Goal: Information Seeking & Learning: Learn about a topic

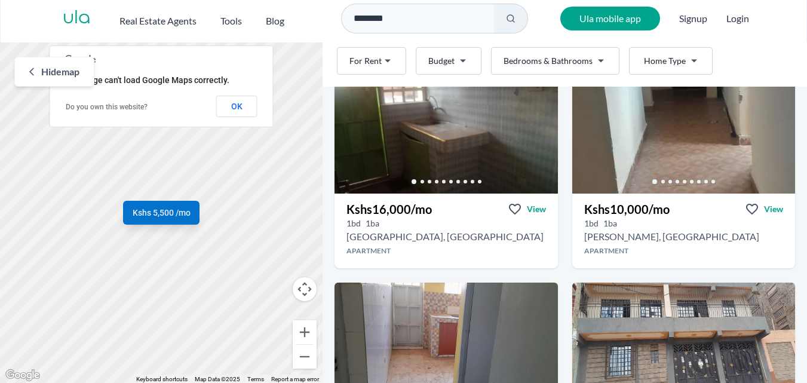
scroll to position [1839, 0]
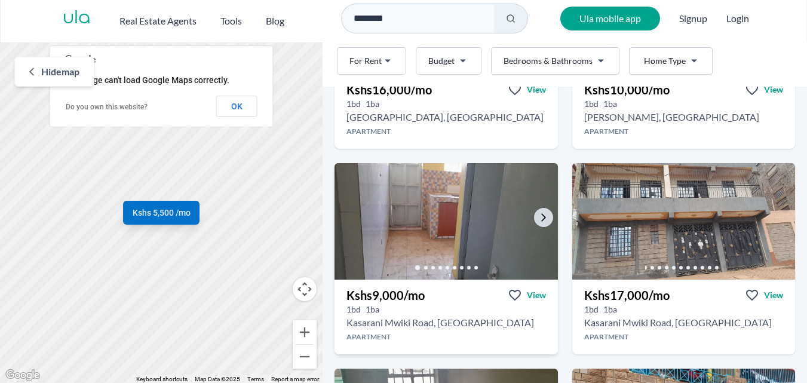
click at [436, 230] on img at bounding box center [446, 221] width 234 height 122
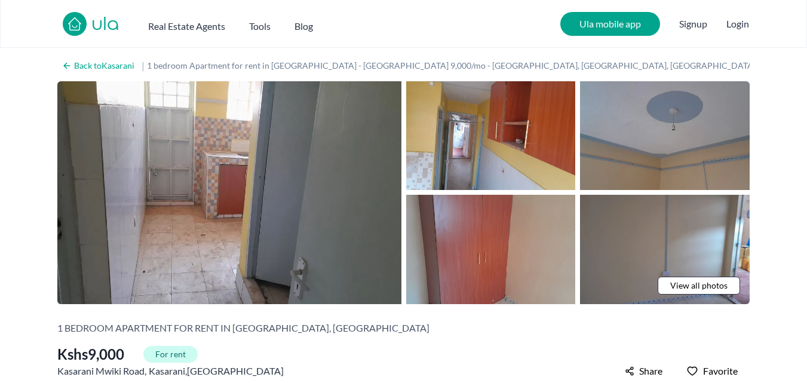
click at [682, 287] on span "View all photos" at bounding box center [698, 285] width 57 height 12
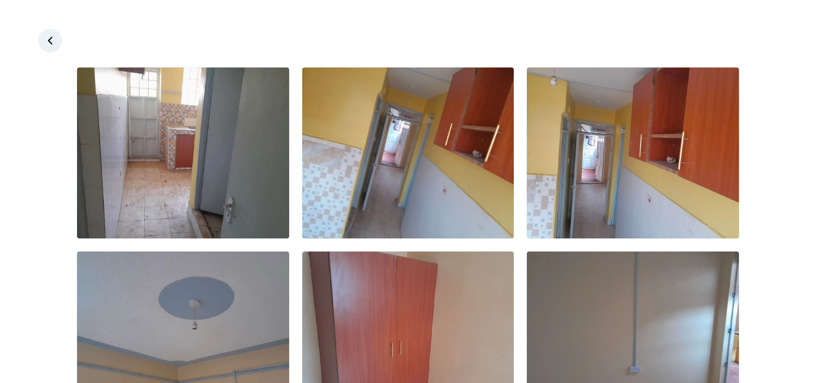
click at [24, 181] on div at bounding box center [408, 337] width 816 height 540
click at [53, 42] on icon at bounding box center [50, 41] width 12 height 12
